Goal: Find specific page/section: Find specific page/section

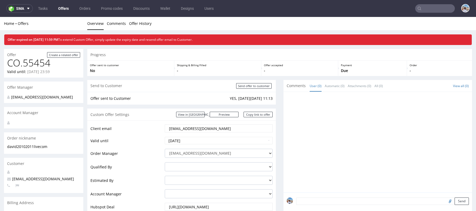
scroll to position [1, 0]
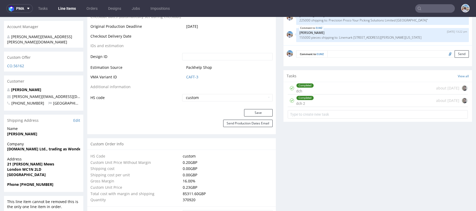
scroll to position [220, 0]
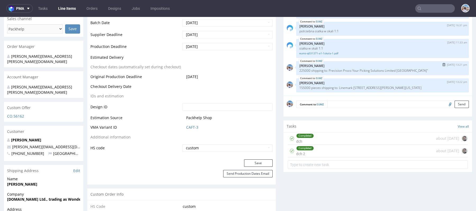
click at [351, 70] on p "225000 shipping to: Precision Proco Your Picking Solutions Limited [GEOGRAPHIC_…" at bounding box center [382, 70] width 166 height 4
click at [351, 70] on p "225000 shipping to: Precision Proco Your Picking Solutions Limited Pier House T…" at bounding box center [382, 70] width 166 height 4
copy p "225000 shipping to: Precision Proco Your Picking Solutions Limited Pier House T…"
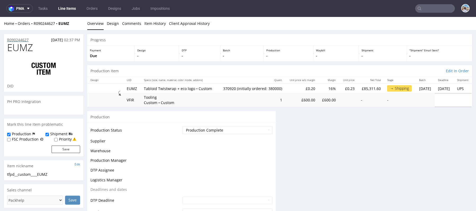
click at [19, 40] on p "R090244627" at bounding box center [17, 39] width 21 height 5
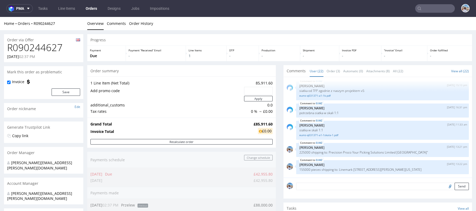
click at [58, 47] on h1 "R090244627" at bounding box center [43, 47] width 73 height 11
copy h1 "R090244627"
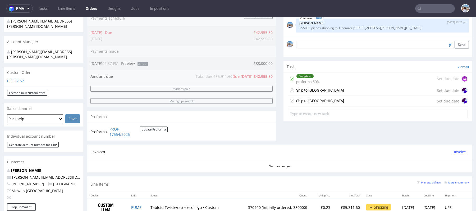
scroll to position [192, 0]
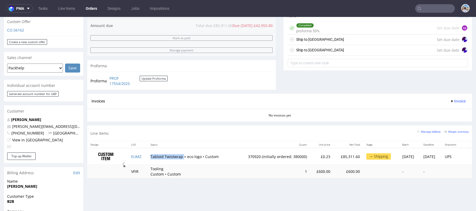
drag, startPoint x: 146, startPoint y: 155, endPoint x: 180, endPoint y: 155, distance: 33.0
click at [180, 155] on td "Tabloid Twistwrap + eco logo • Custom" at bounding box center [190, 156] width 87 height 17
copy td "Tabloid Twistwrap"
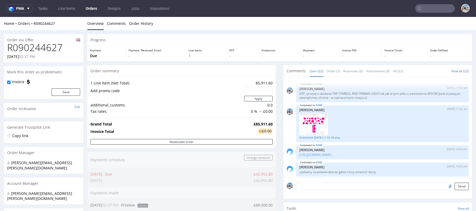
scroll to position [222, 0]
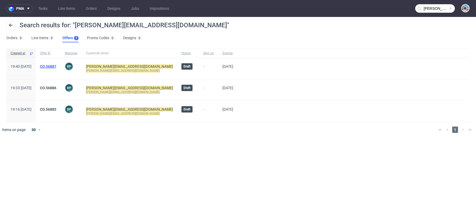
click at [56, 66] on link "CO.56887" at bounding box center [48, 66] width 16 height 4
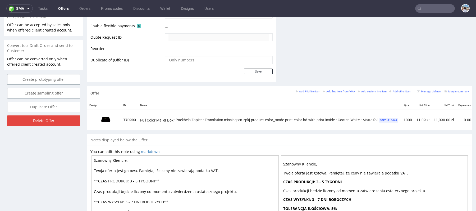
scroll to position [255, 0]
